Goal: Task Accomplishment & Management: Complete application form

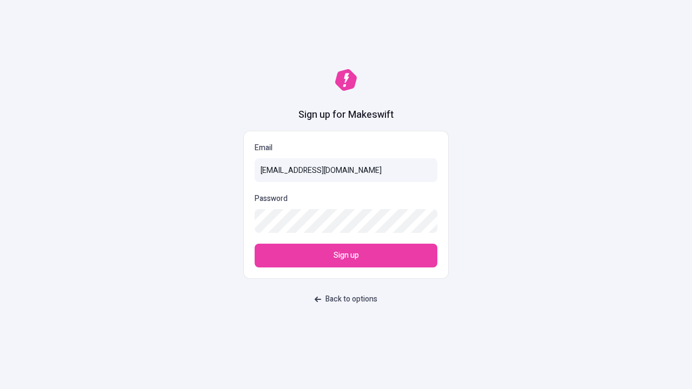
type input "[EMAIL_ADDRESS][DOMAIN_NAME]"
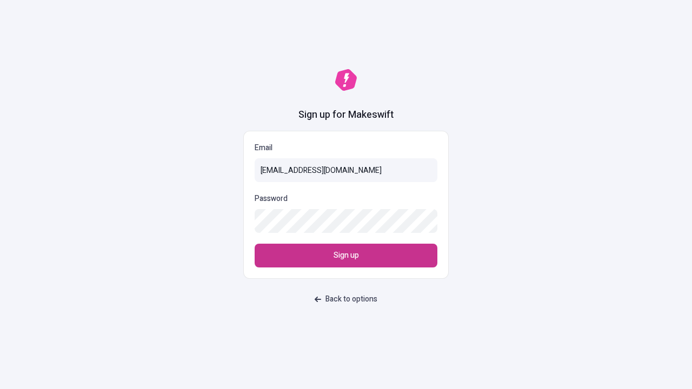
click at [346, 256] on span "Sign up" at bounding box center [346, 256] width 25 height 12
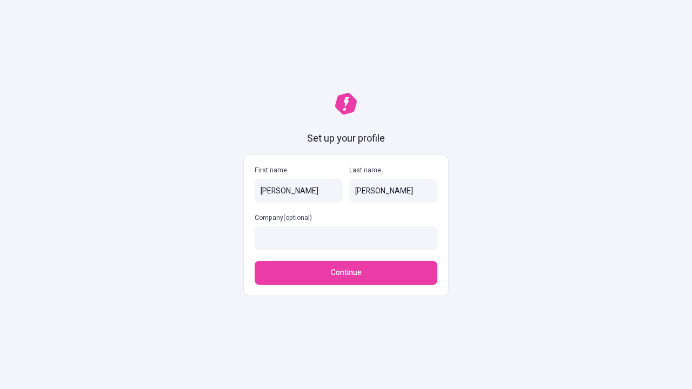
type input "[PERSON_NAME]"
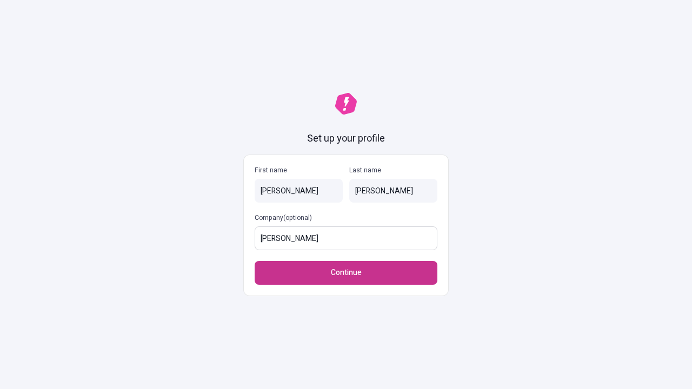
type input "[PERSON_NAME]"
click at [346, 267] on span "Continue" at bounding box center [346, 273] width 31 height 12
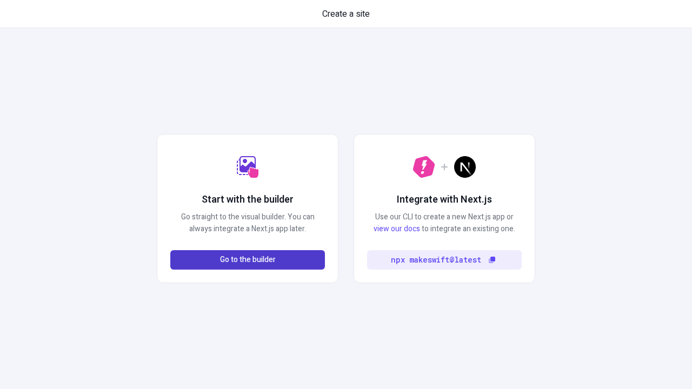
click at [248, 260] on span "Go to the builder" at bounding box center [248, 260] width 56 height 12
